Goal: Information Seeking & Learning: Learn about a topic

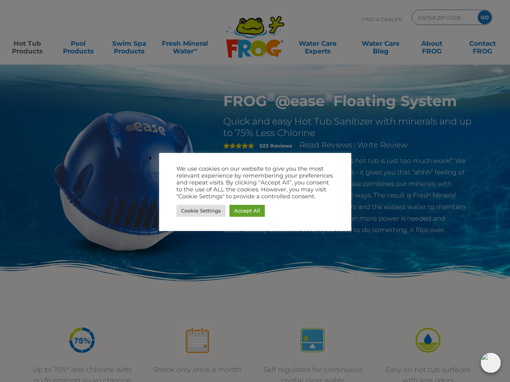
click at [267, 202] on div "We use cookies on our website to give you the most relevant experience by remem…" at bounding box center [255, 191] width 158 height 53
click at [217, 210] on link "Cookie Settings" at bounding box center [200, 211] width 49 height 12
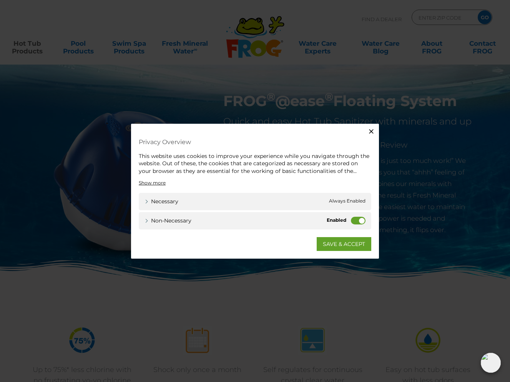
click at [354, 219] on label "Non-necessary" at bounding box center [358, 221] width 15 height 8
click at [0, 0] on input "Non-necessary" at bounding box center [0, 0] width 0 height 0
click at [330, 249] on link "SAVE & ACCEPT" at bounding box center [344, 244] width 55 height 14
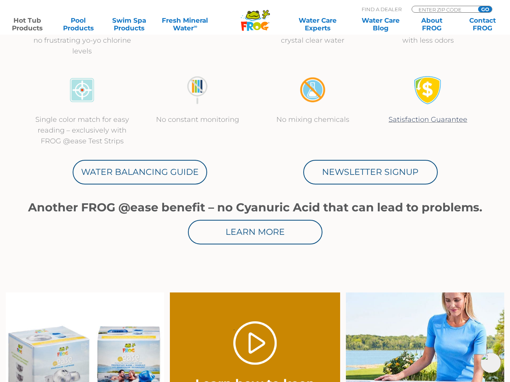
scroll to position [342, 0]
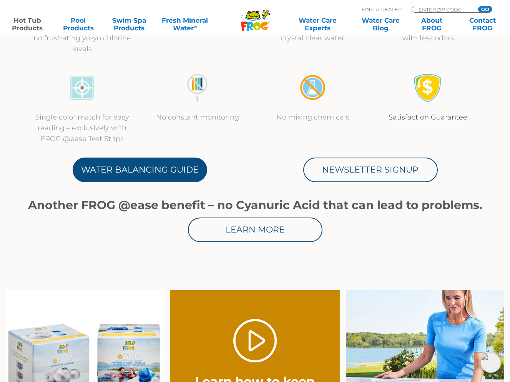
click at [176, 165] on link "Water Balancing Guide" at bounding box center [140, 170] width 135 height 25
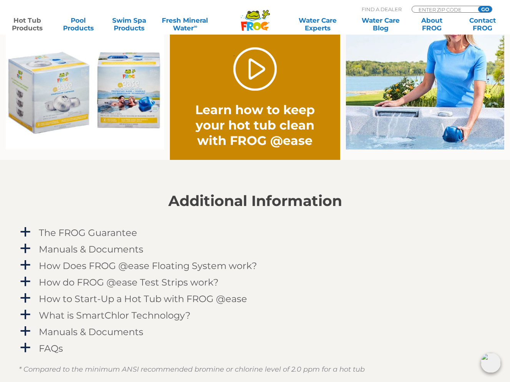
scroll to position [613, 0]
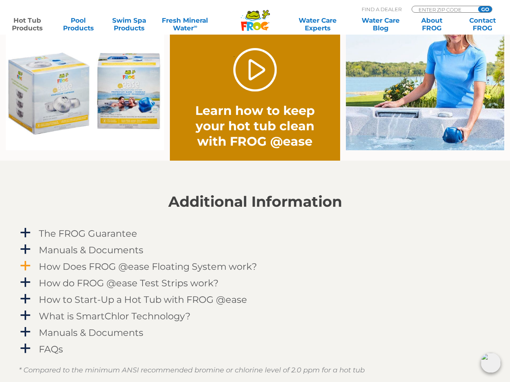
click at [40, 266] on h4 "How Does FROG @ease Floating System work?" at bounding box center [148, 266] width 218 height 10
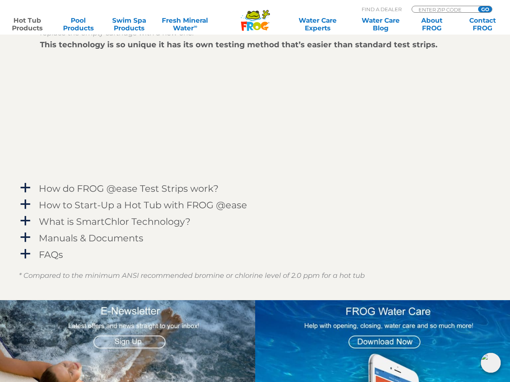
scroll to position [934, 0]
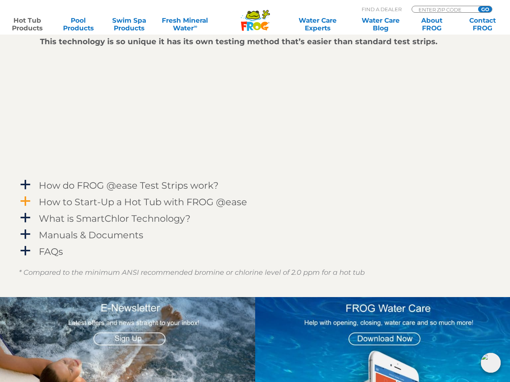
click at [116, 205] on h4 "How to Start-Up a Hot Tub with FROG @ease" at bounding box center [143, 202] width 208 height 10
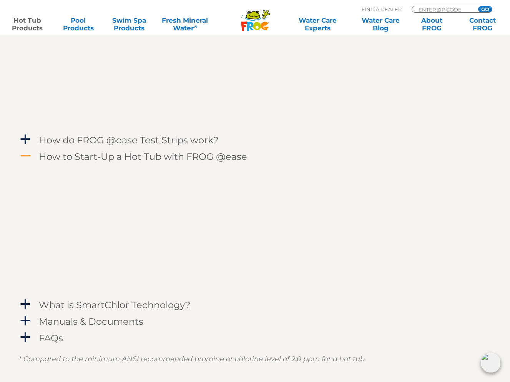
scroll to position [985, 0]
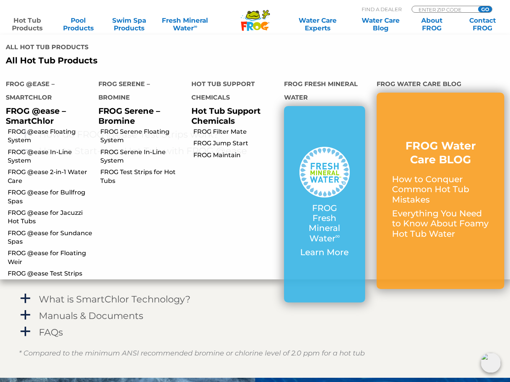
click at [28, 25] on link "Hot Tub Products" at bounding box center [28, 24] width 40 height 15
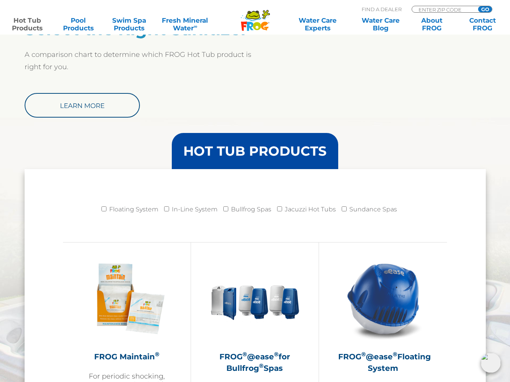
scroll to position [658, 0]
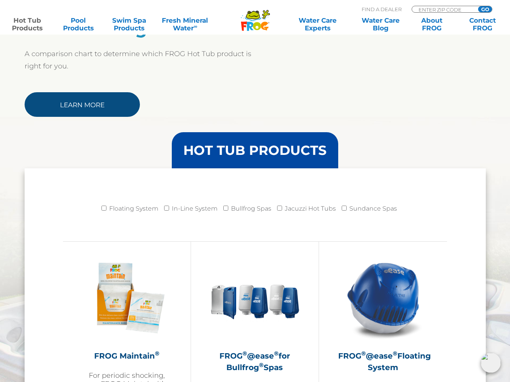
click at [102, 111] on link "Learn More" at bounding box center [82, 104] width 115 height 25
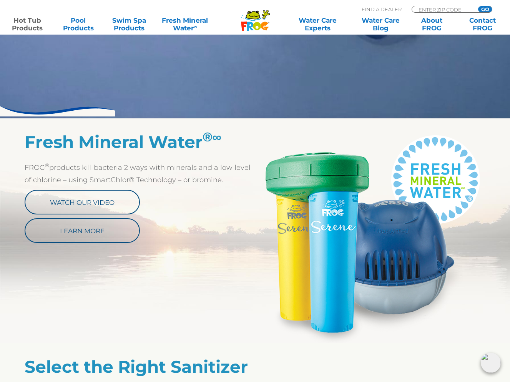
scroll to position [113, 0]
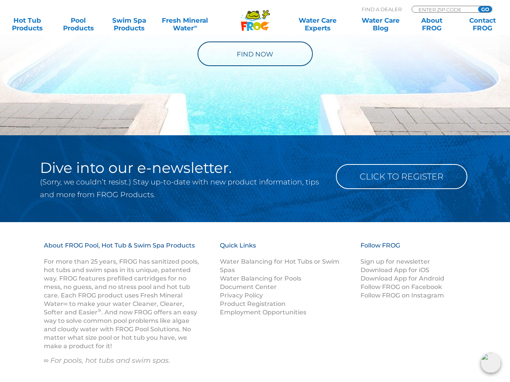
scroll to position [961, 0]
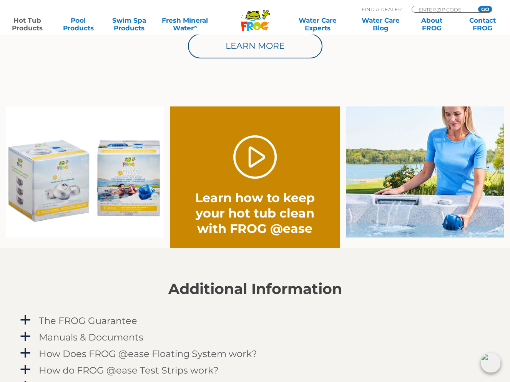
scroll to position [536, 0]
